Goal: Check status: Check status

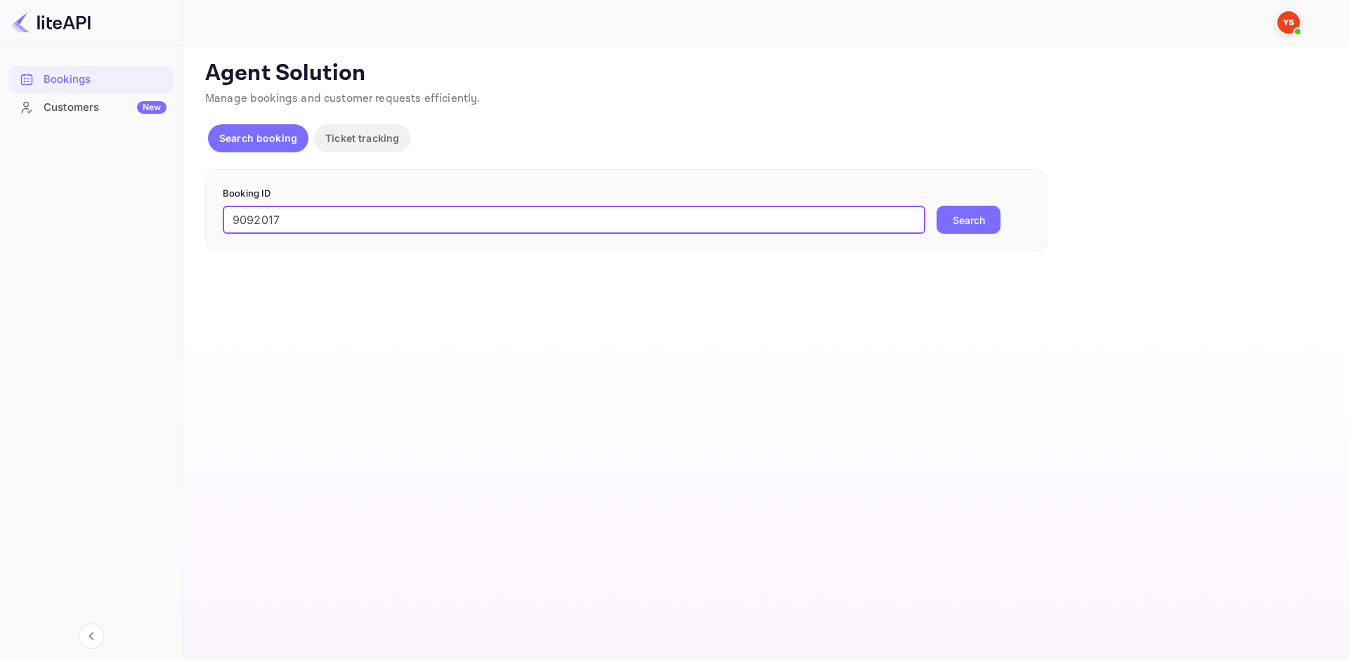
type input "9092017"
click at [1004, 219] on div "9092017 ​ Search" at bounding box center [627, 220] width 808 height 28
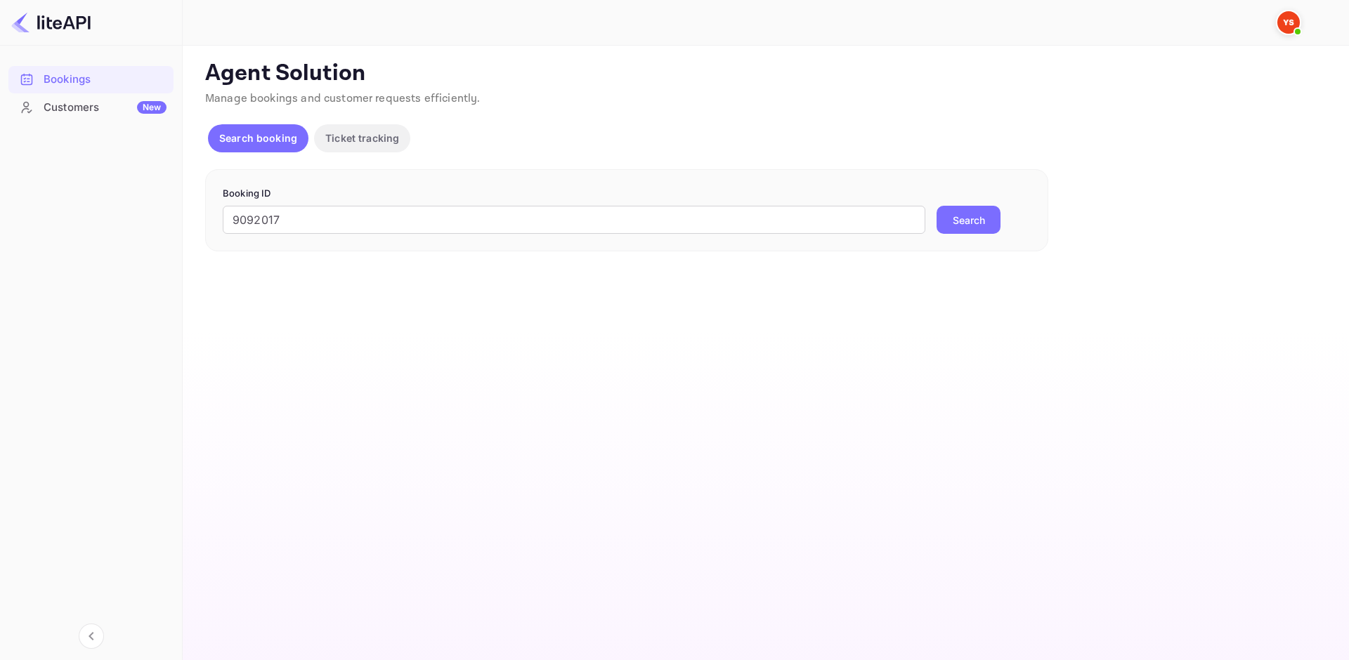
click at [985, 216] on button "Search" at bounding box center [969, 220] width 64 height 28
click at [230, 221] on input "9092017" at bounding box center [574, 220] width 703 height 28
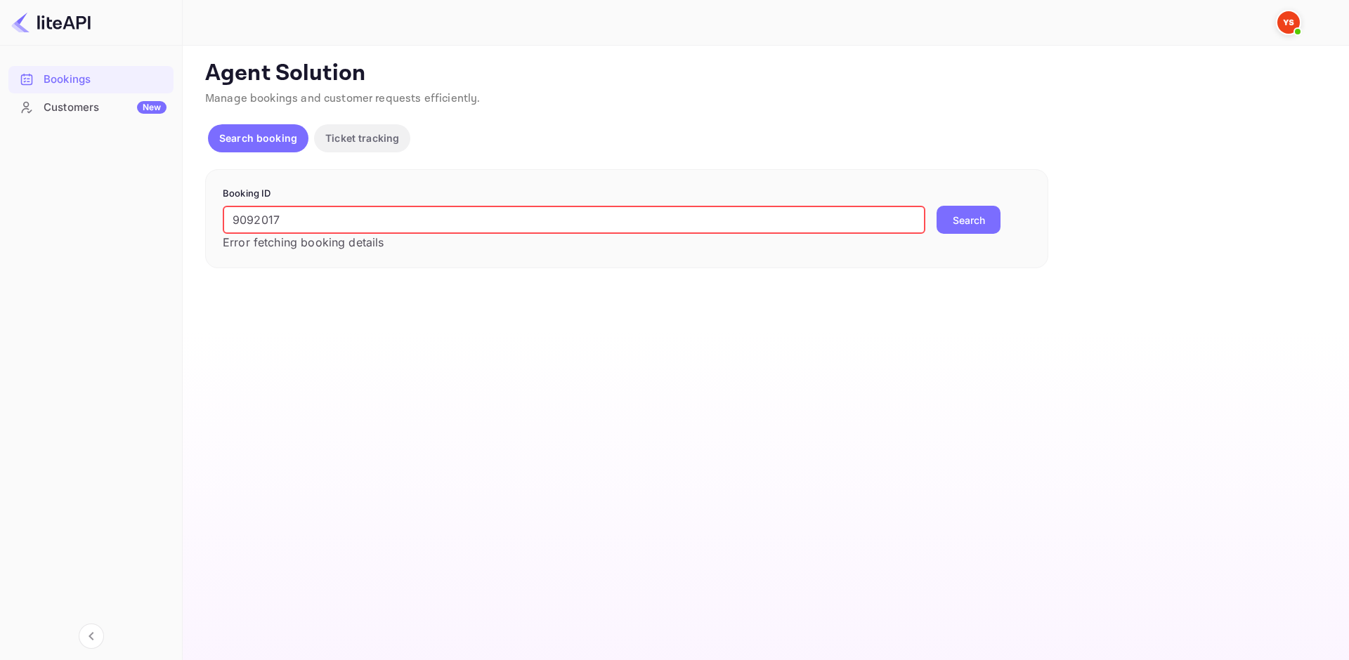
drag, startPoint x: 359, startPoint y: 207, endPoint x: 227, endPoint y: 205, distance: 132.1
click at [227, 205] on form "Booking ID 9092017 ​ Error fetching booking details Search" at bounding box center [627, 219] width 808 height 65
click at [965, 221] on button "Search" at bounding box center [969, 220] width 64 height 28
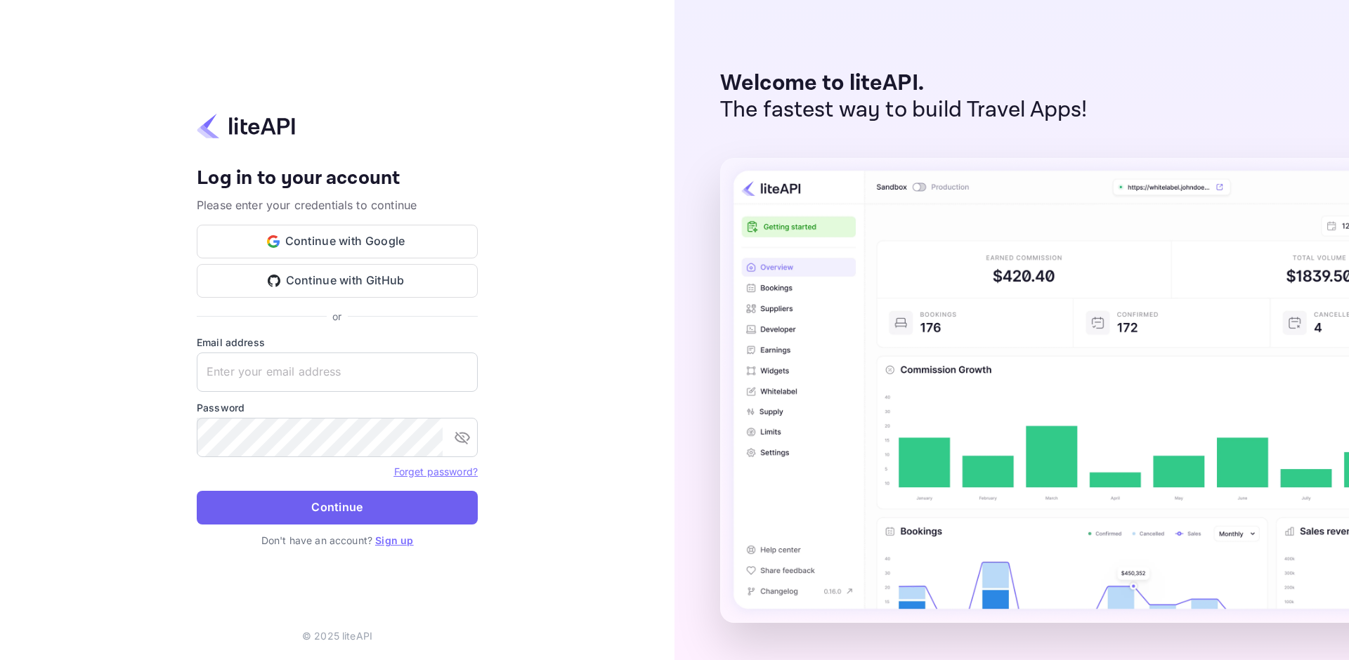
type input "[EMAIL_ADDRESS][DOMAIN_NAME]"
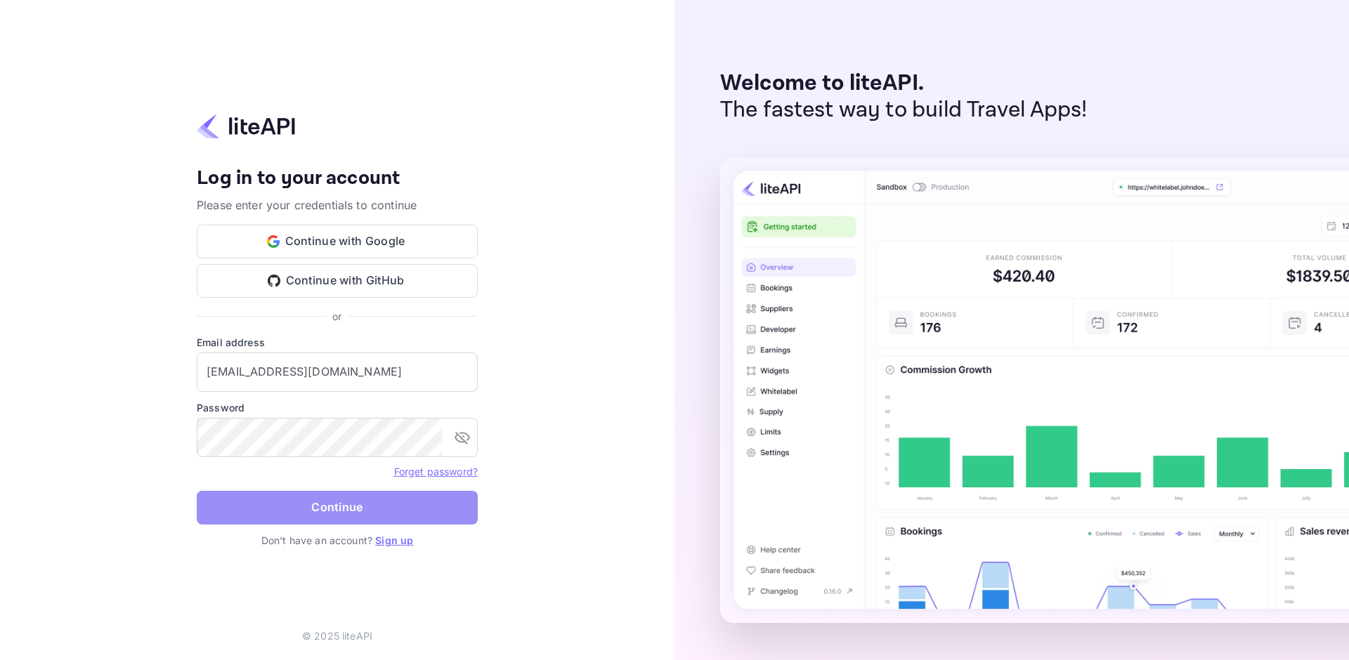
click at [340, 502] on button "Continue" at bounding box center [337, 508] width 281 height 34
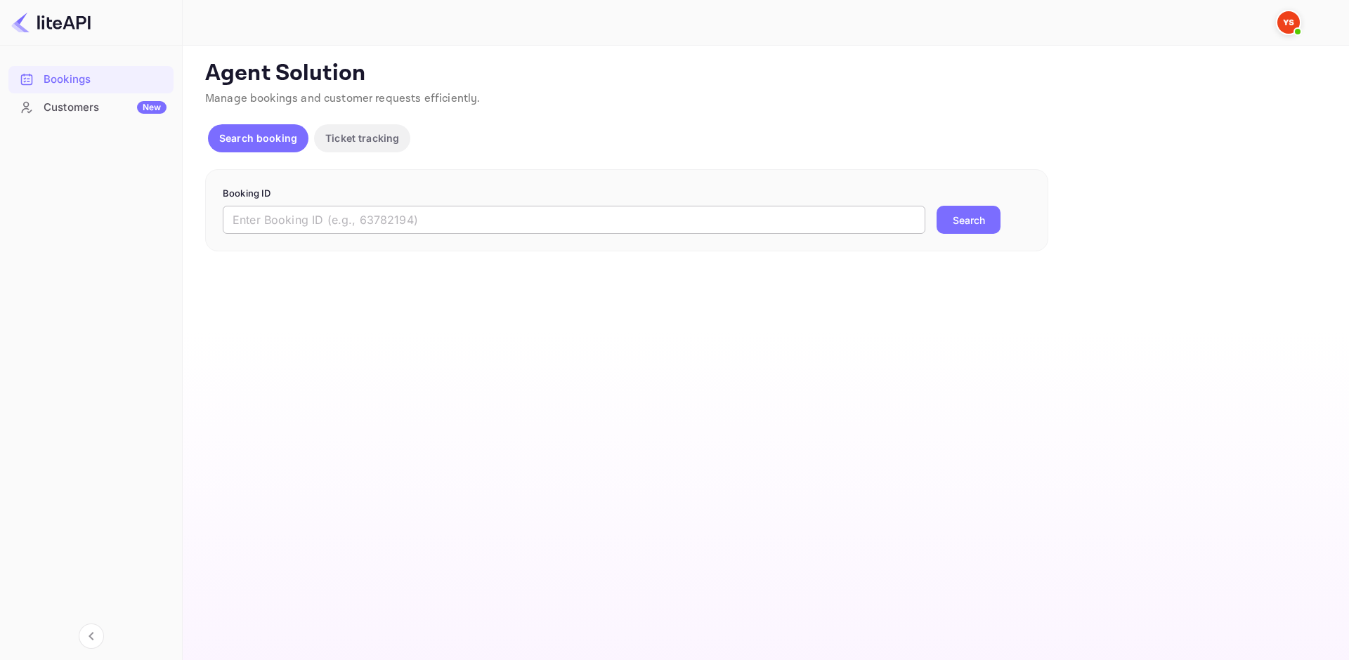
click at [381, 217] on input "text" at bounding box center [574, 220] width 703 height 28
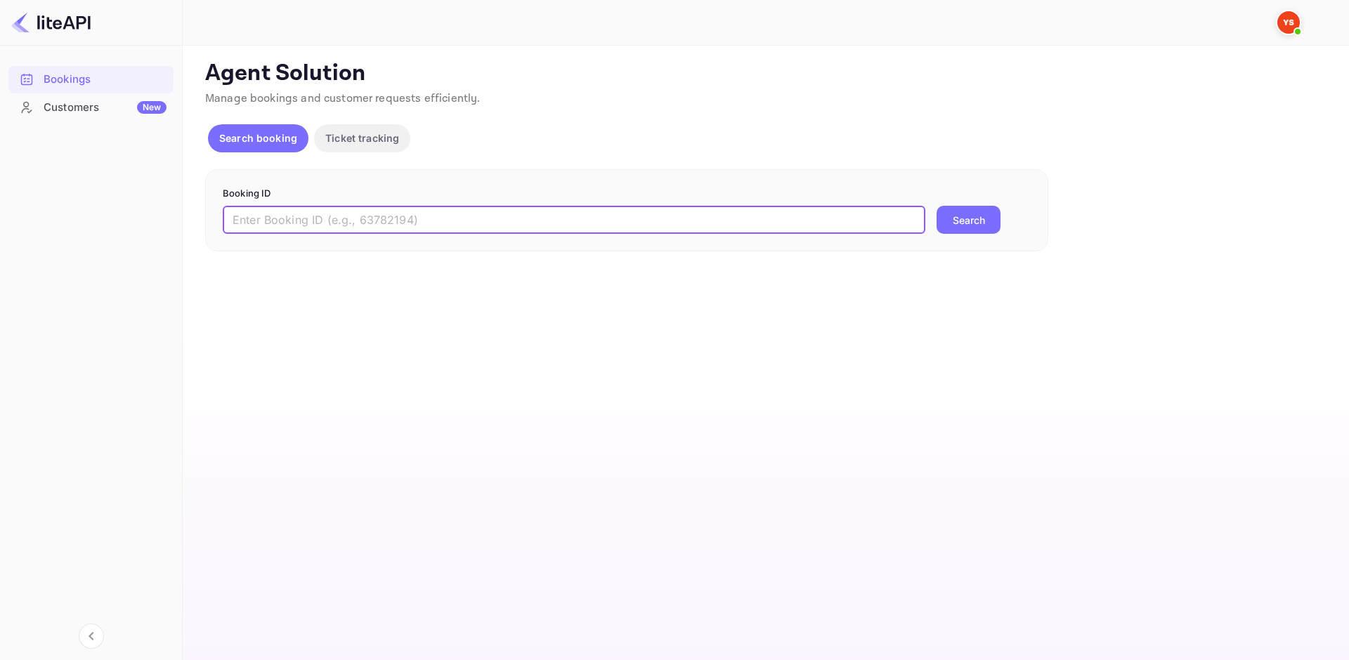
paste input "9092017"
type input "9092017"
click at [940, 226] on button "Search" at bounding box center [969, 220] width 64 height 28
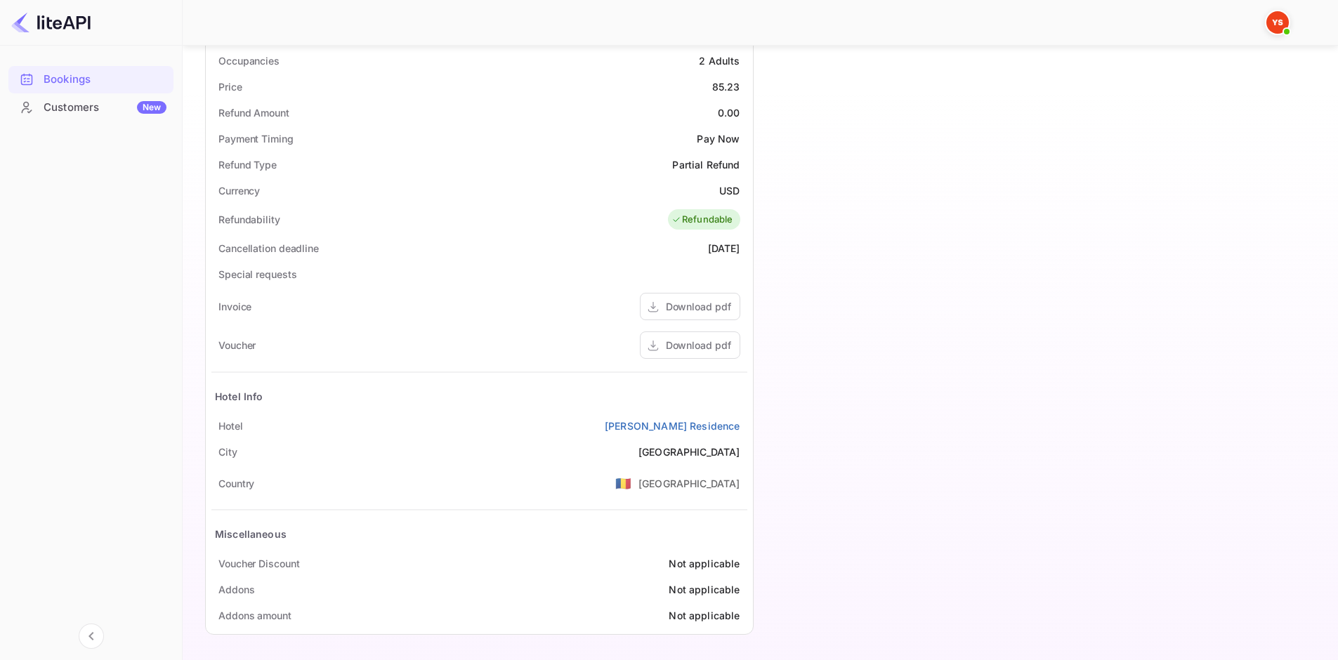
scroll to position [445, 0]
click at [696, 343] on div "Download pdf" at bounding box center [698, 344] width 65 height 15
